Goal: Information Seeking & Learning: Learn about a topic

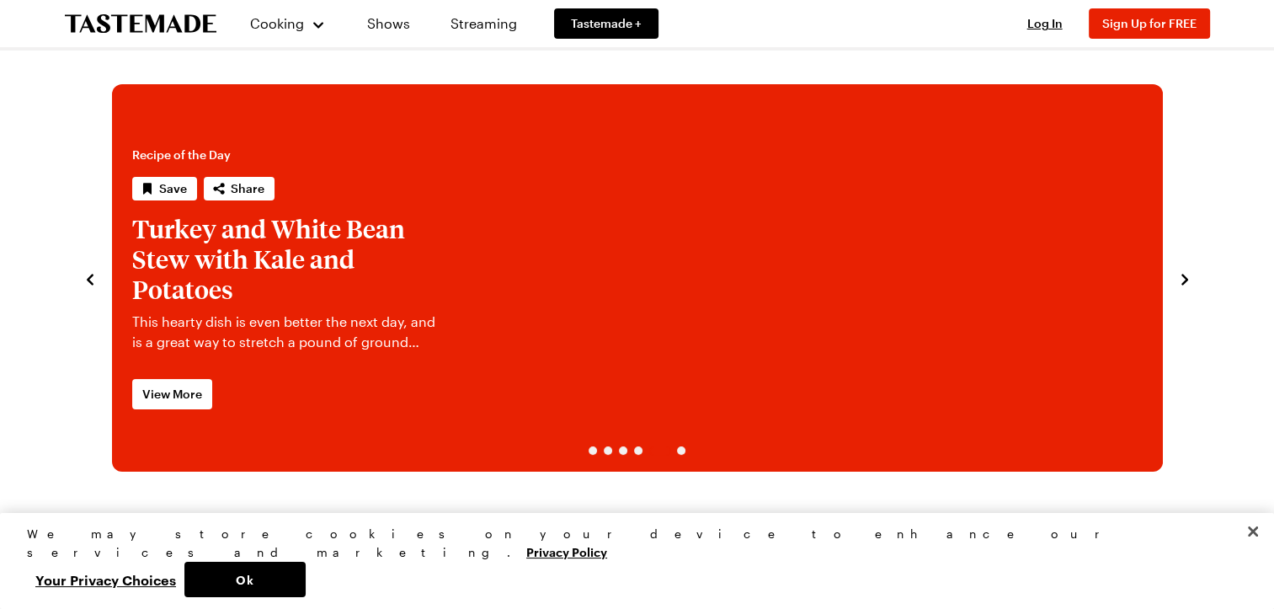
click at [276, 20] on span "Cooking" at bounding box center [277, 23] width 54 height 16
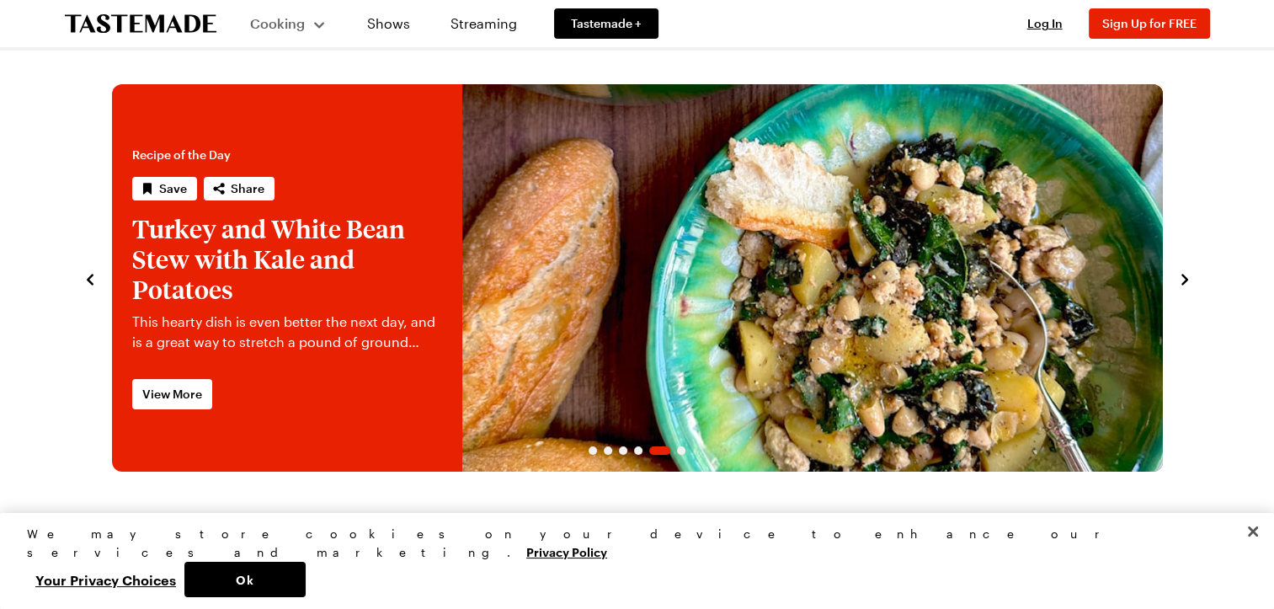
click at [319, 22] on div "Cooking" at bounding box center [288, 23] width 77 height 20
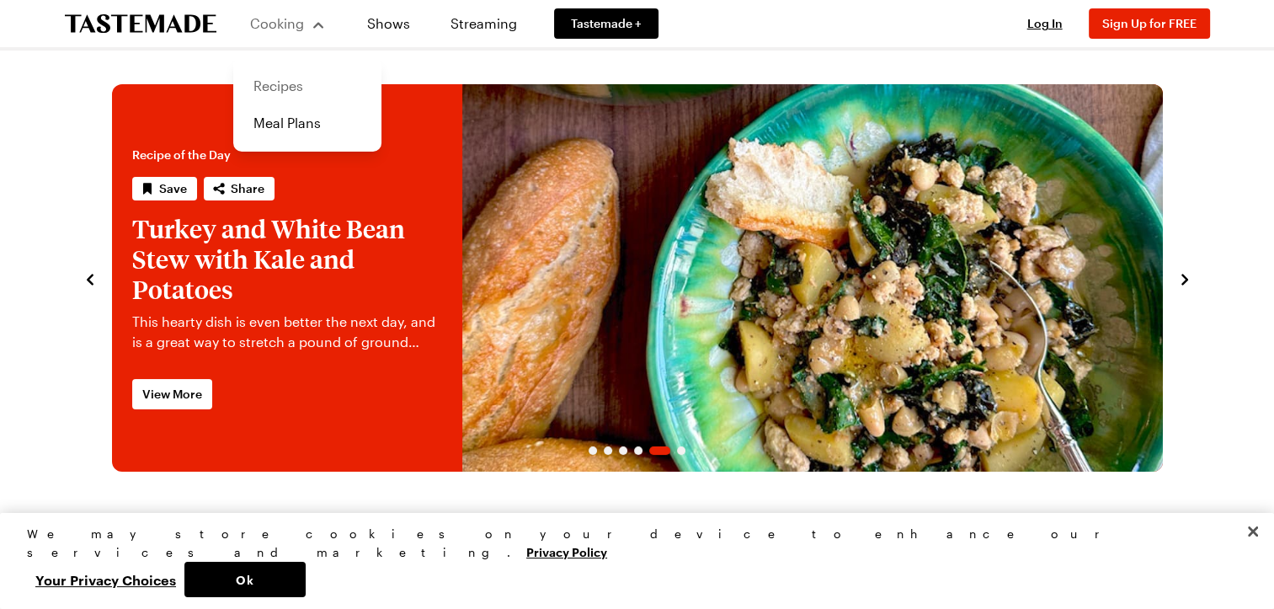
click at [295, 88] on link "Recipes" at bounding box center [307, 85] width 128 height 37
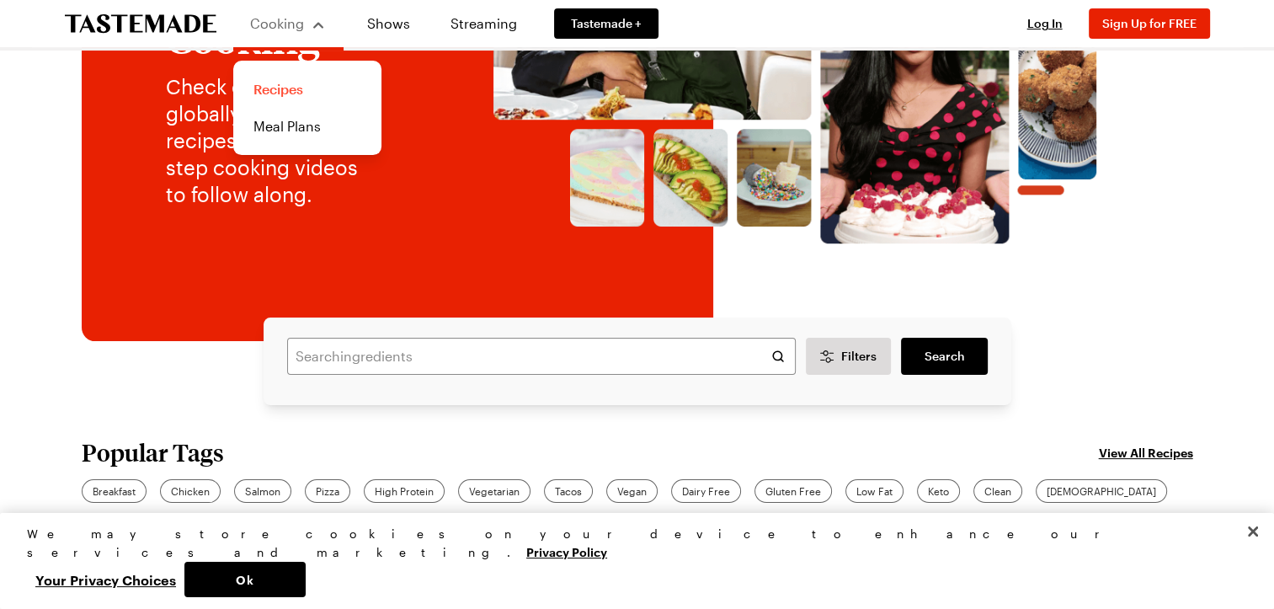
scroll to position [214, 0]
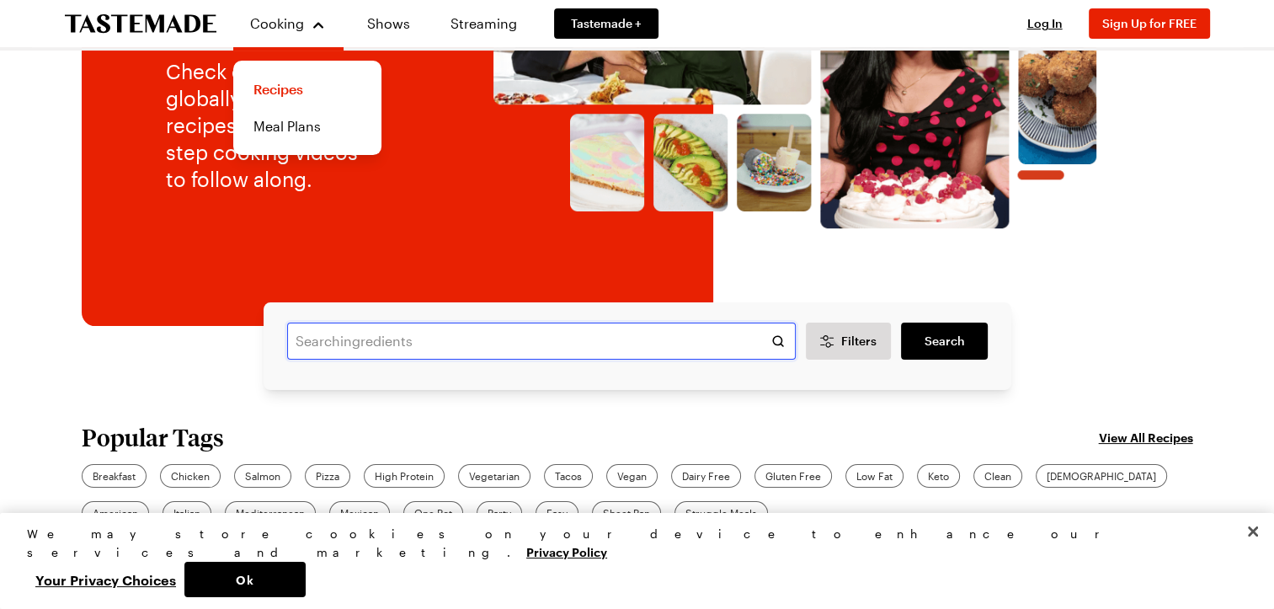
click at [471, 347] on input "text" at bounding box center [541, 340] width 508 height 37
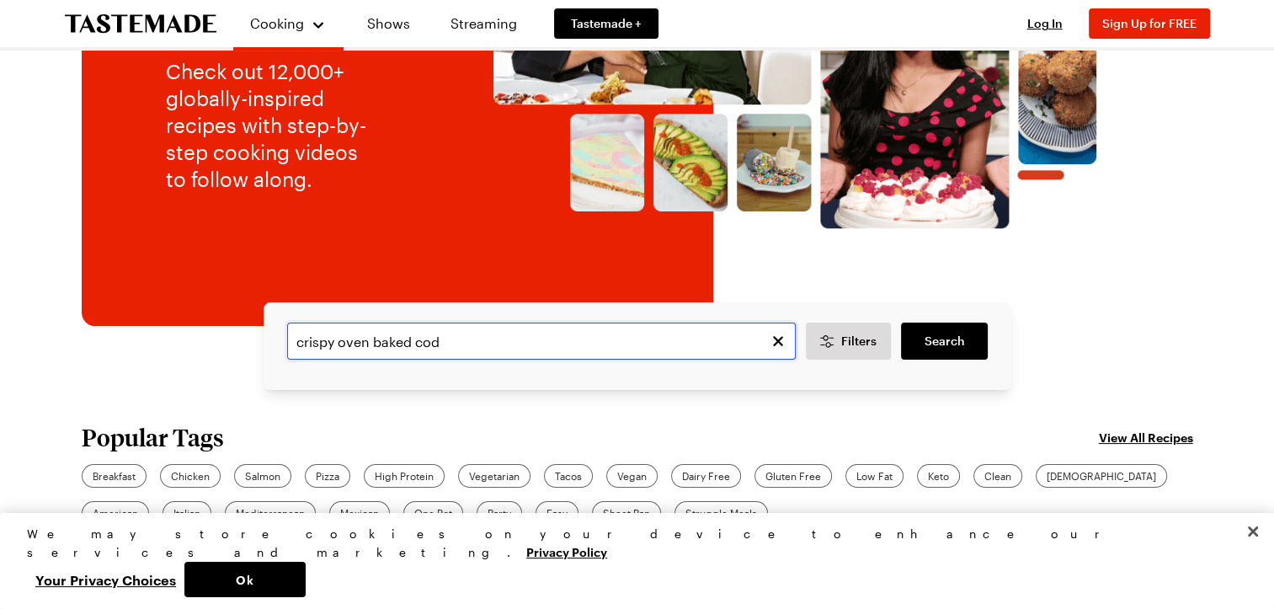
type input "crispy oven baked cod"
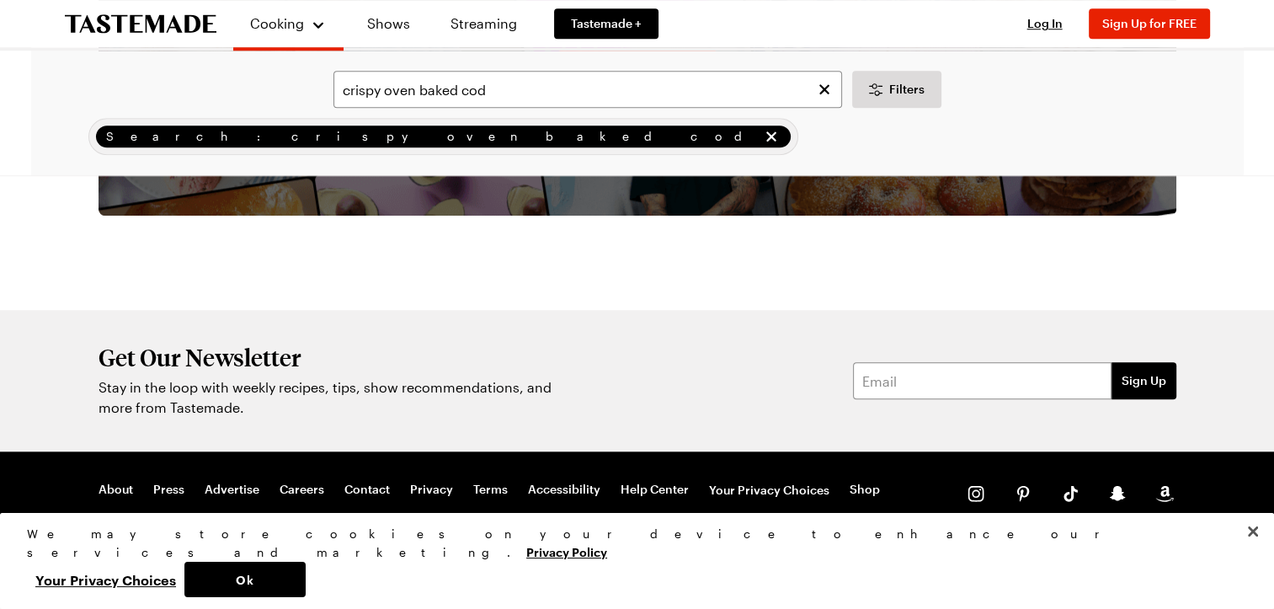
scroll to position [1550, 0]
